Goal: Task Accomplishment & Management: Use online tool/utility

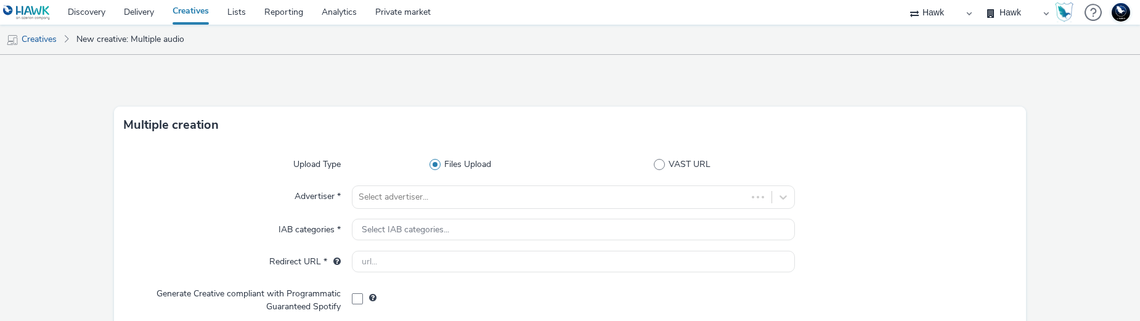
select select "11a7df10-284f-415c-b52a-427acf4c31ae"
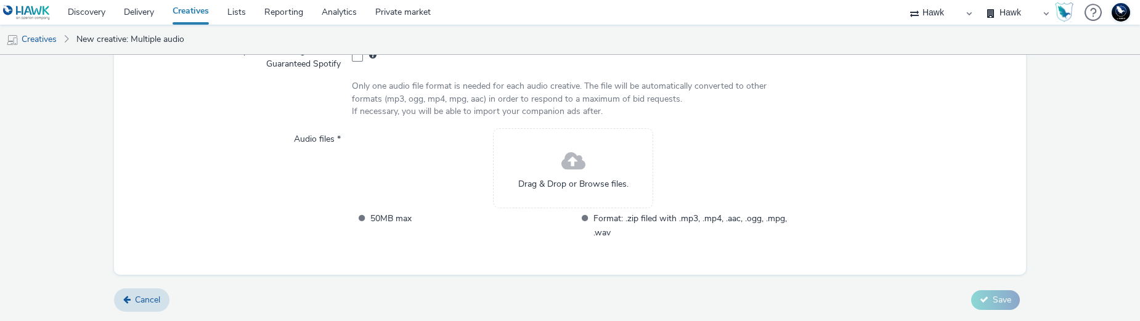
click at [605, 180] on span "Drag & Drop or Browse files." at bounding box center [573, 184] width 110 height 12
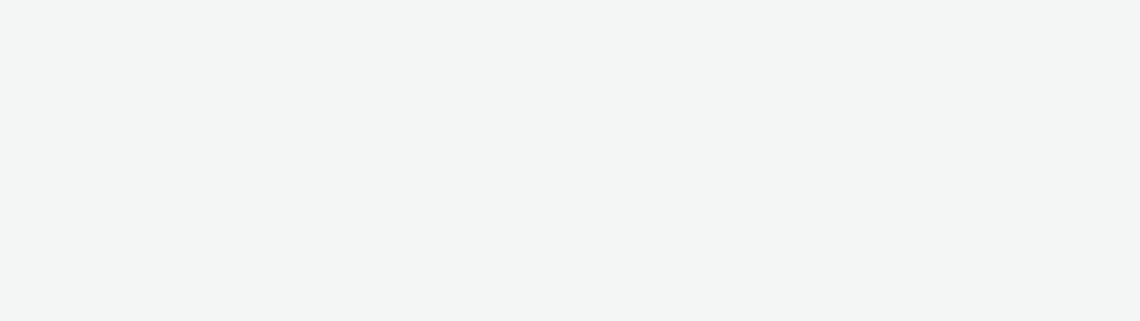
select select "11a7df10-284f-415c-b52a-427acf4c31ae"
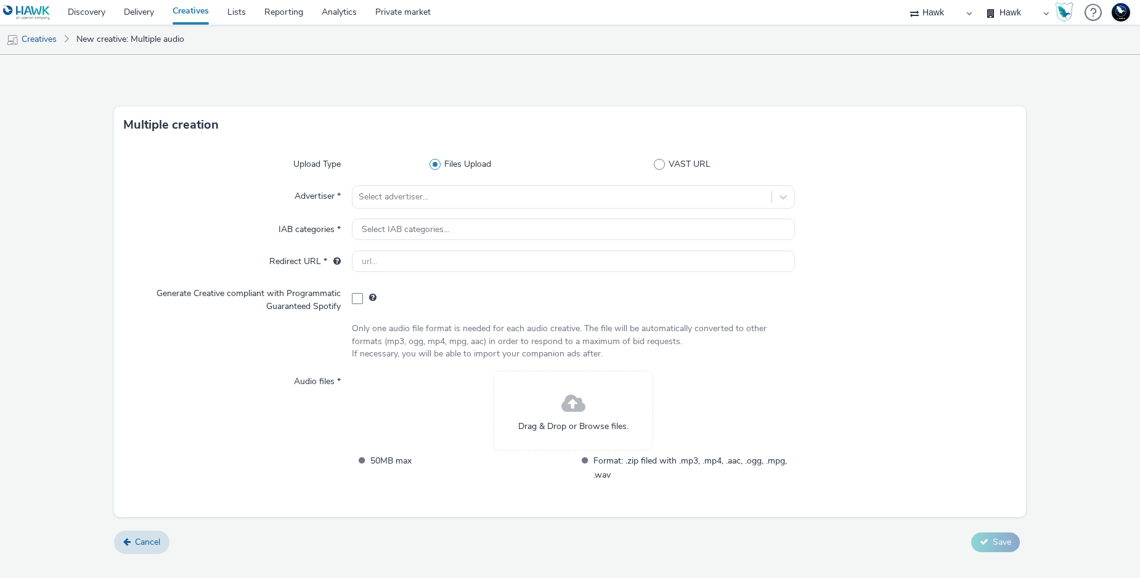
click at [616, 320] on div "Drag & Drop or Browse files." at bounding box center [573, 411] width 160 height 80
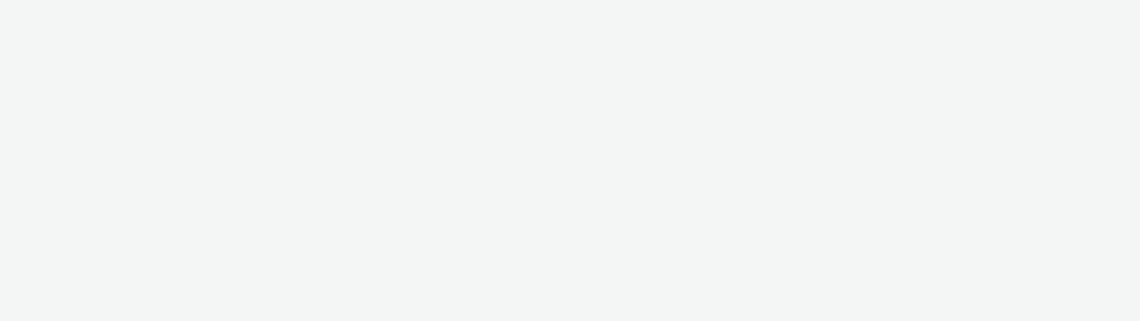
select select "11a7df10-284f-415c-b52a-427acf4c31ae"
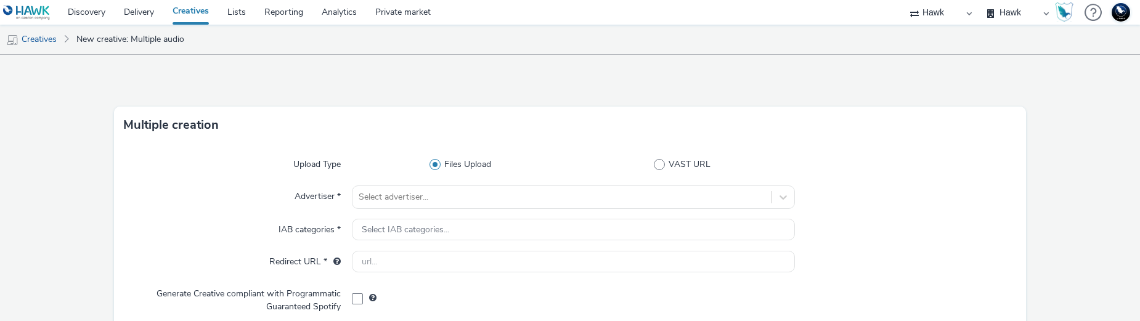
click at [1116, 20] on img at bounding box center [1120, 12] width 18 height 18
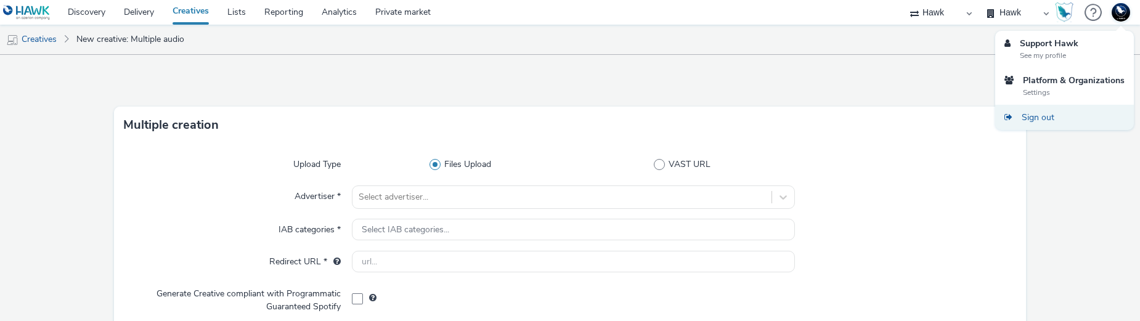
click at [1064, 115] on link "Sign out" at bounding box center [1064, 117] width 139 height 25
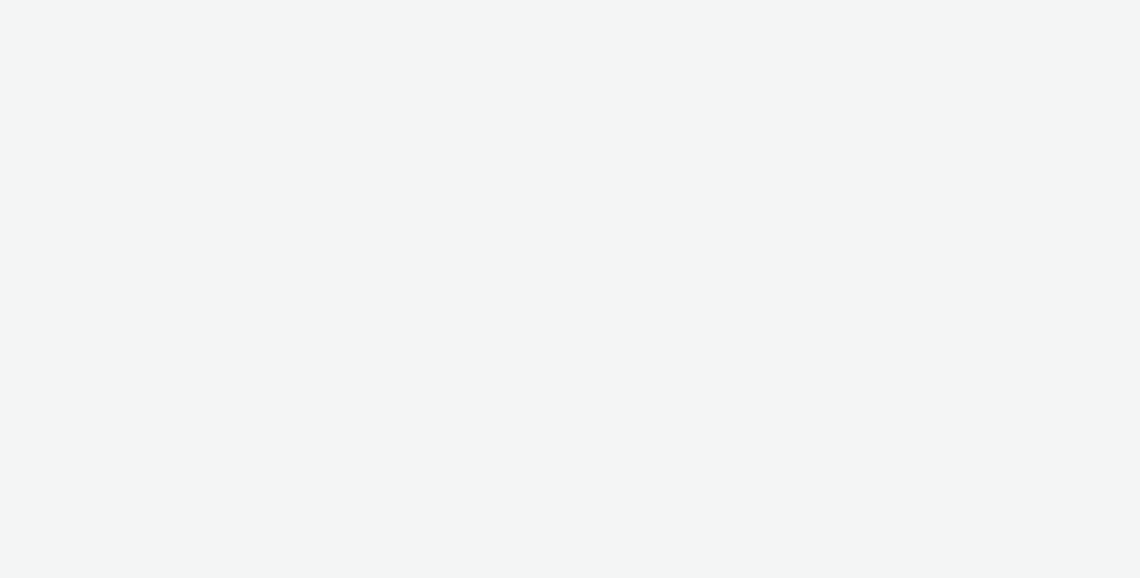
select select "11a7df10-284f-415c-b52a-427acf4c31ae"
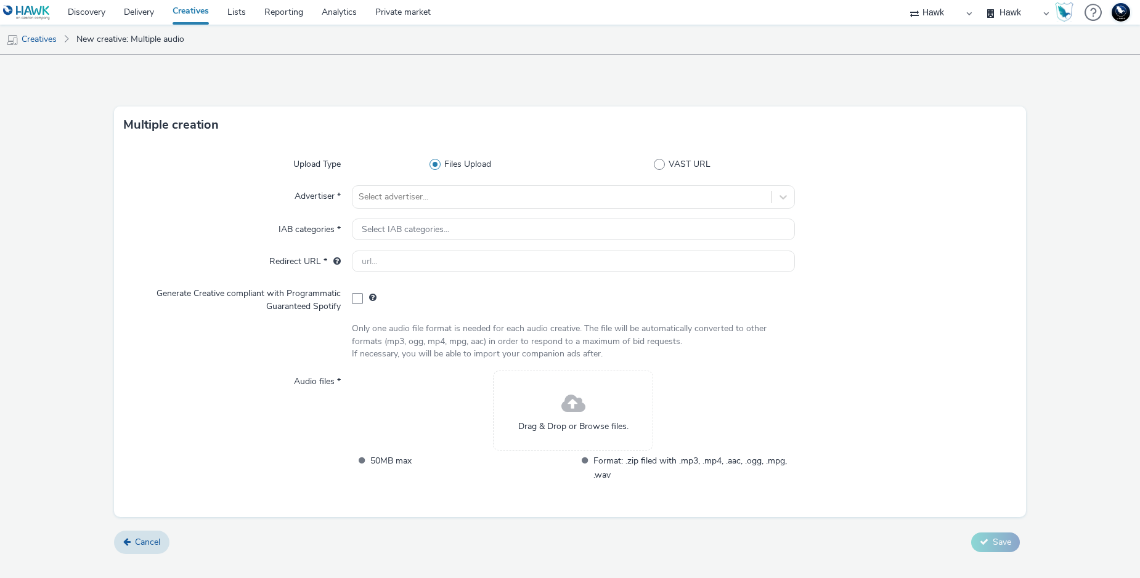
select select "11a7df10-284f-415c-b52a-427acf4c31ae"
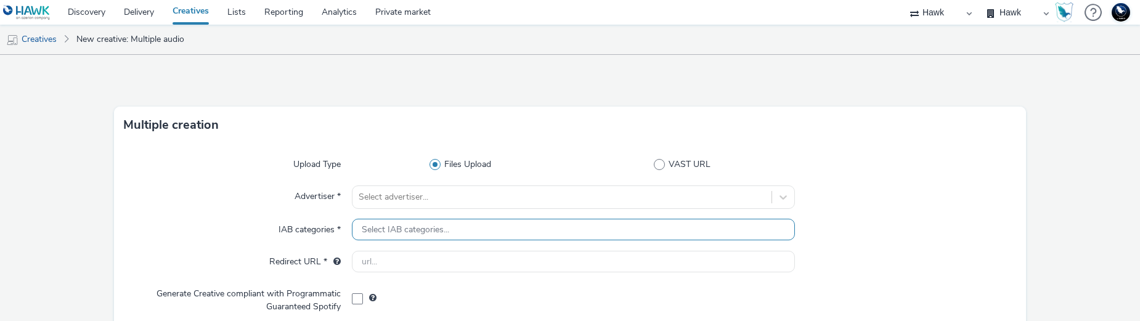
scroll to position [243, 0]
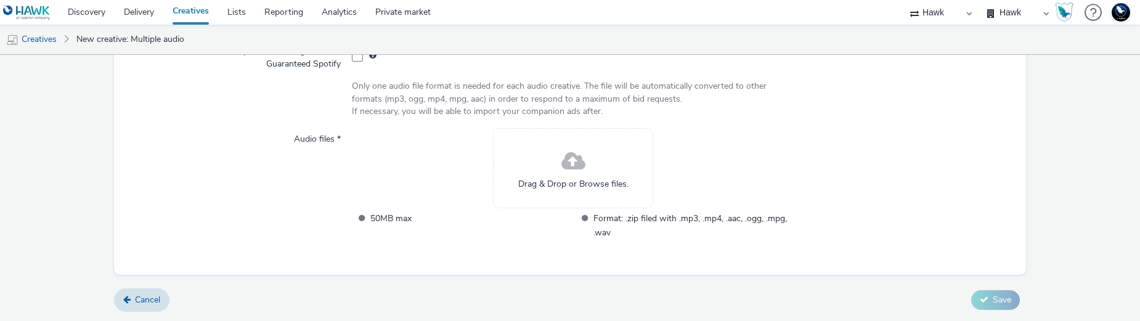
click at [589, 184] on span "Drag & Drop or Browse files." at bounding box center [573, 184] width 110 height 12
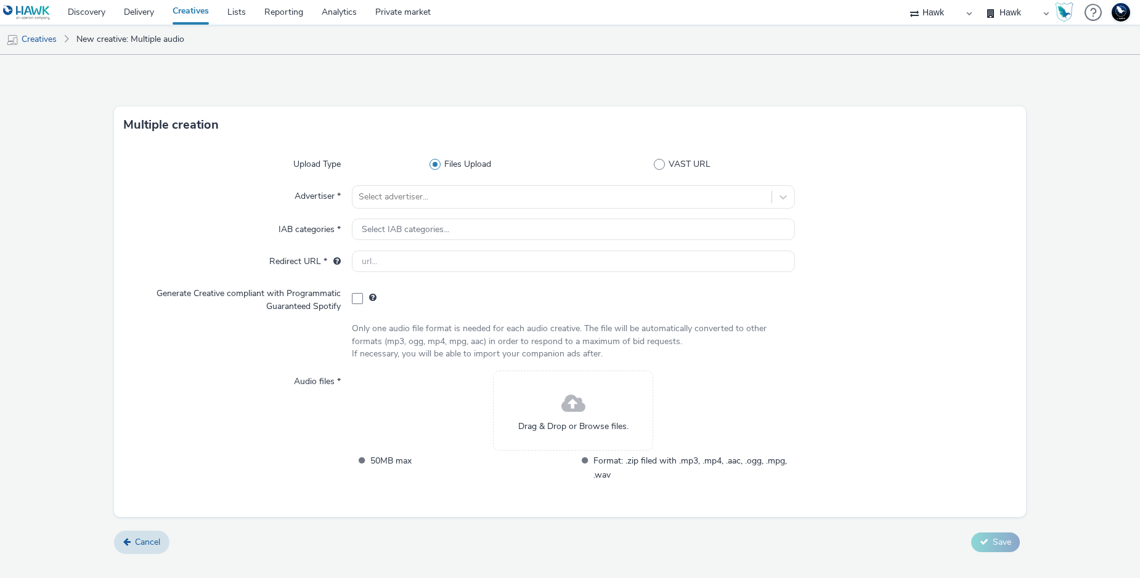
select select "11a7df10-284f-415c-b52a-427acf4c31ae"
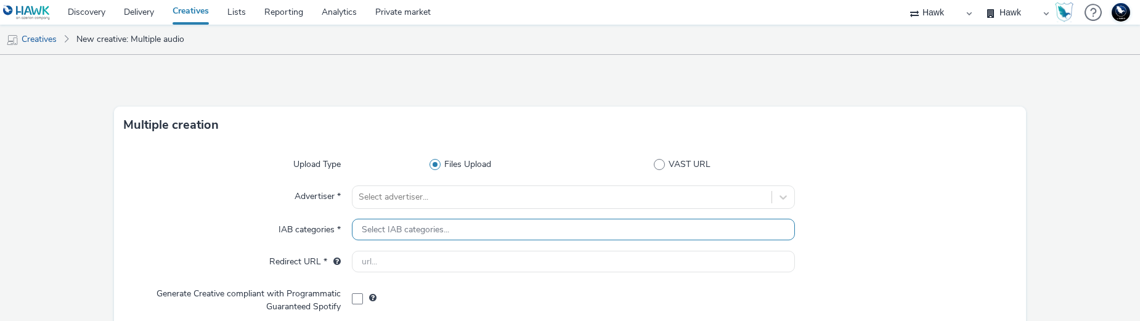
scroll to position [243, 0]
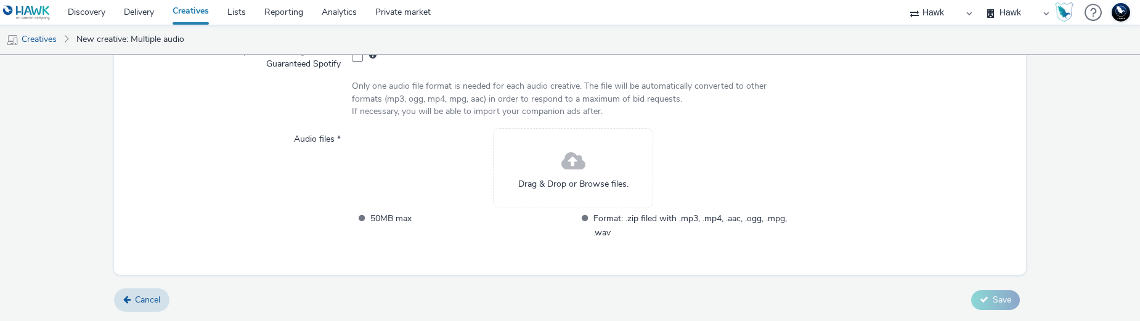
click at [522, 171] on div "Drag & Drop or Browse files." at bounding box center [573, 168] width 160 height 80
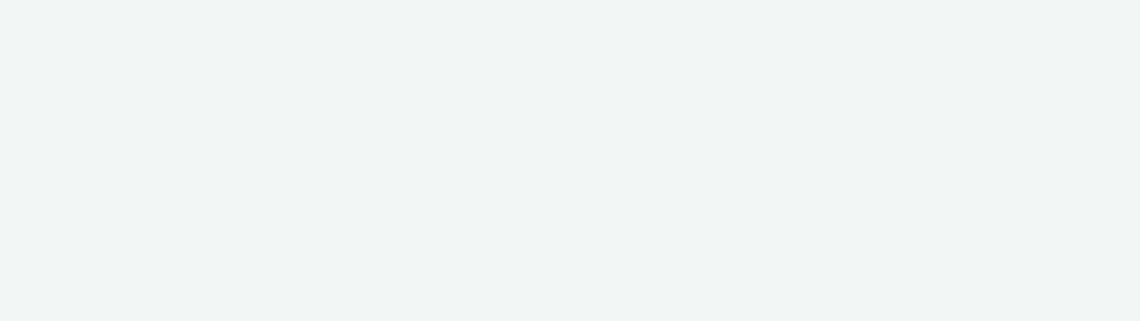
select select "11a7df10-284f-415c-b52a-427acf4c31ae"
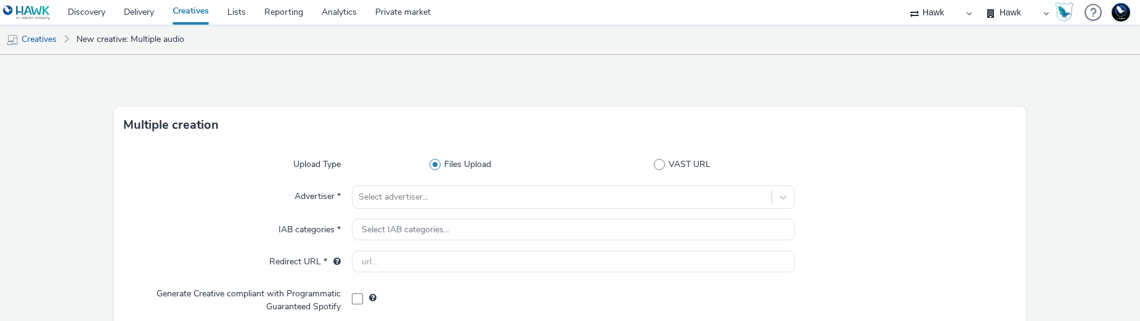
scroll to position [243, 0]
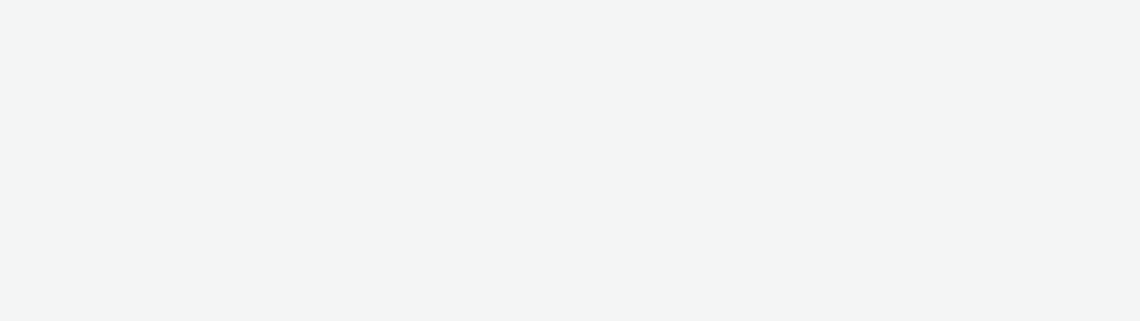
select select "11a7df10-284f-415c-b52a-427acf4c31ae"
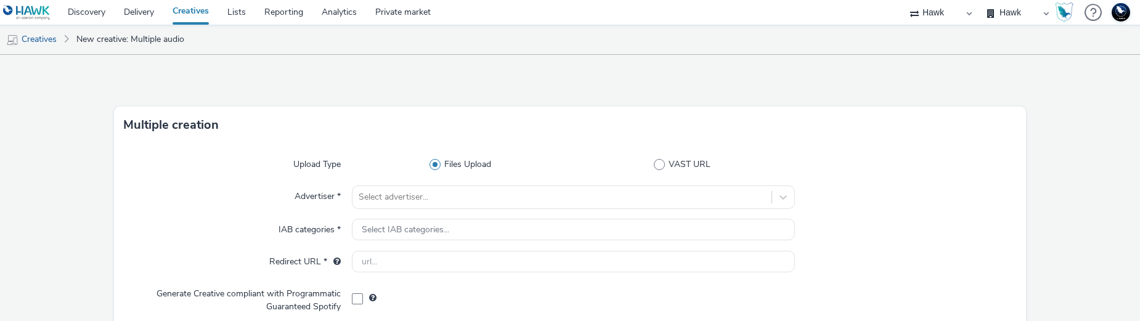
scroll to position [243, 0]
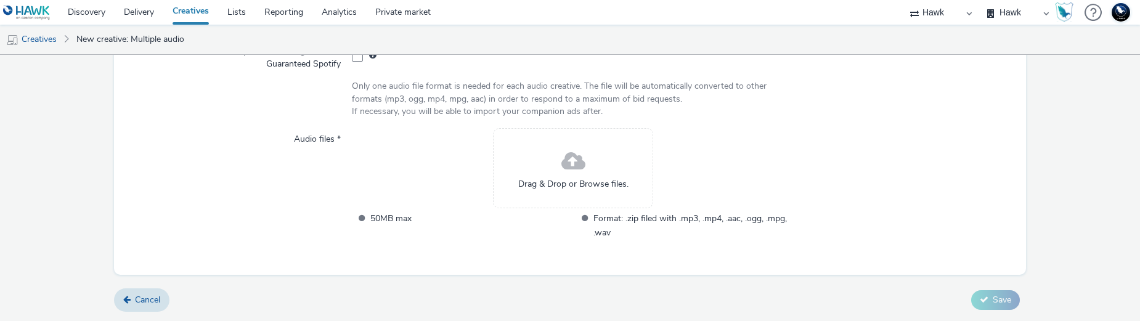
click at [519, 166] on div "Drag & Drop or Browse files." at bounding box center [573, 168] width 160 height 80
